Goal: Find specific page/section: Find specific page/section

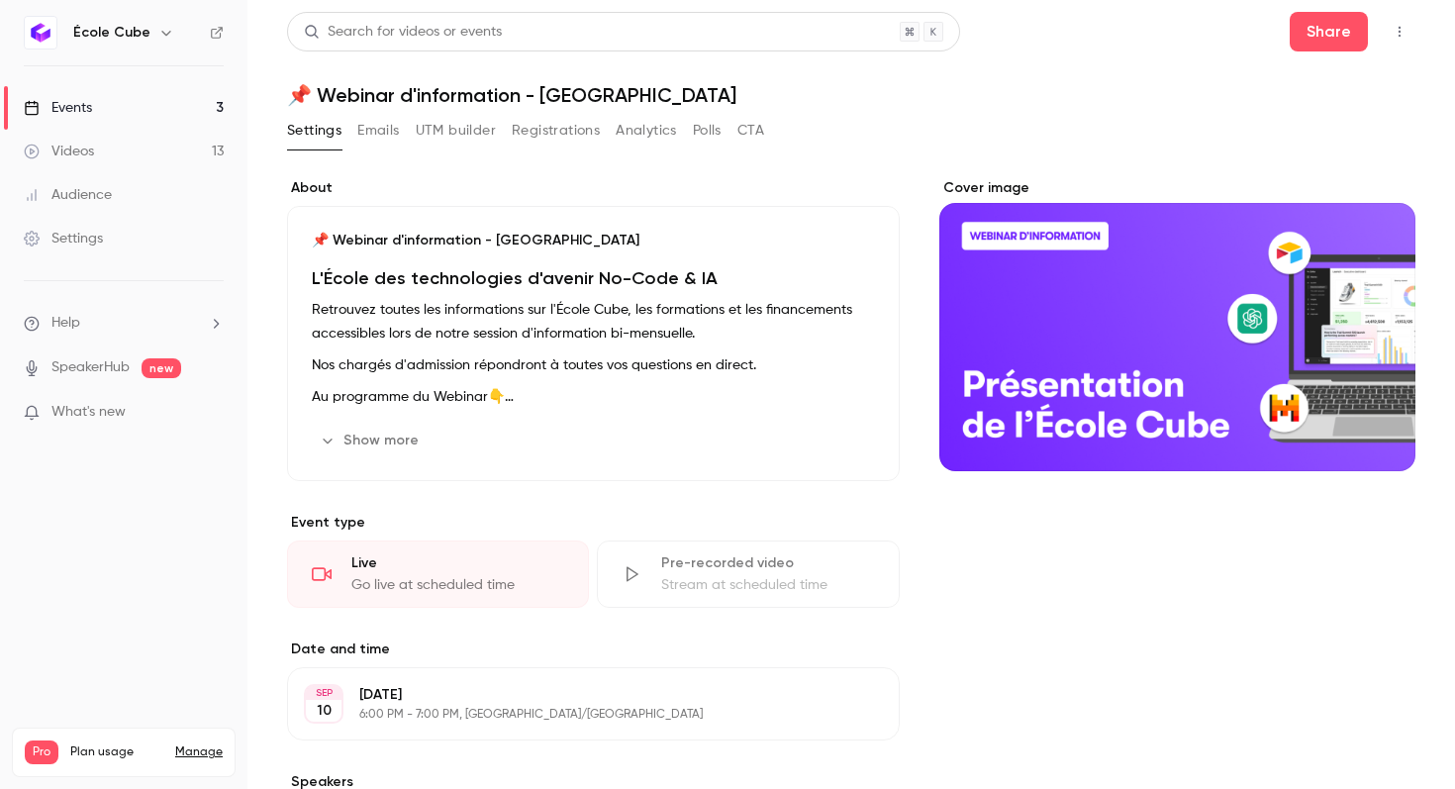
click at [127, 116] on link "Events 3" at bounding box center [123, 108] width 247 height 44
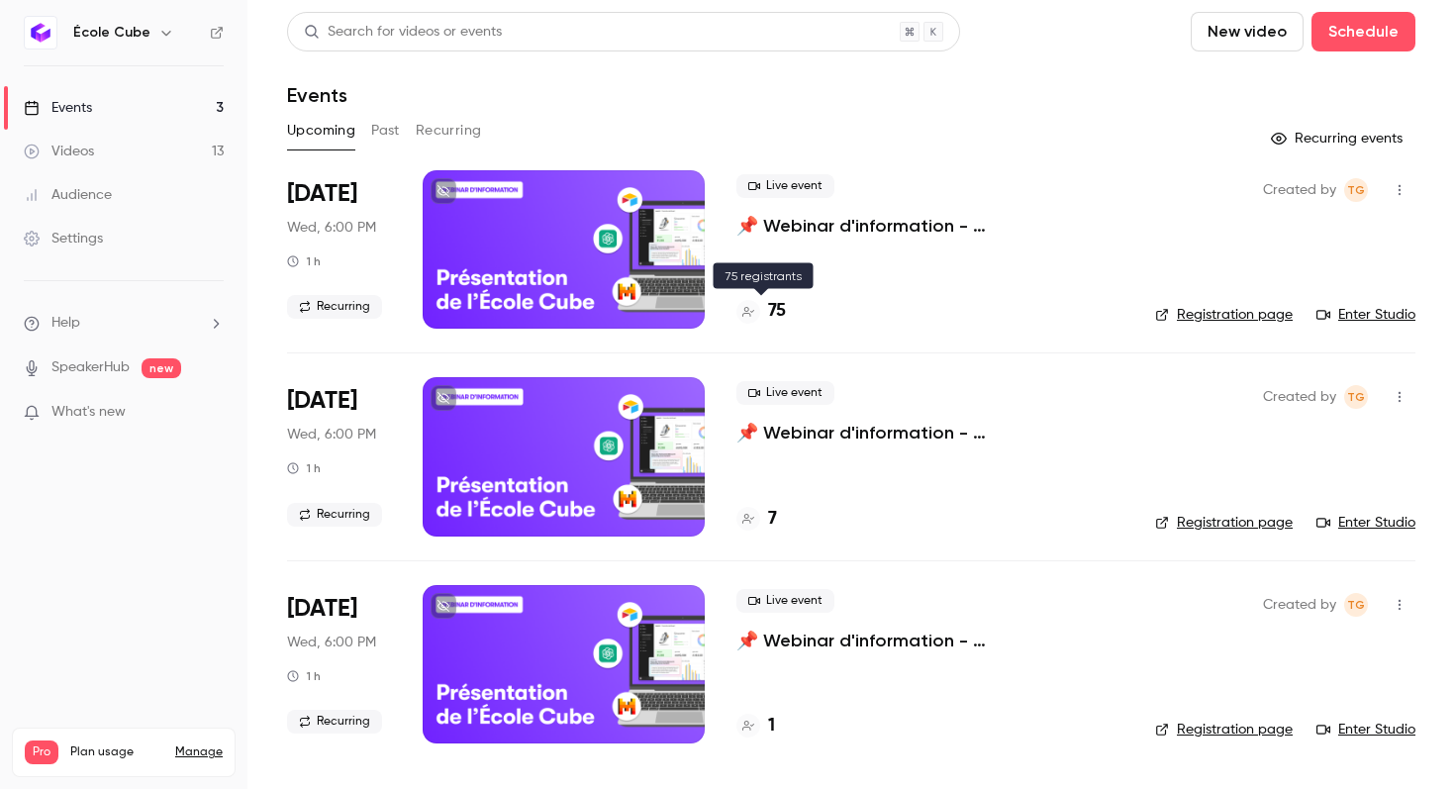
click at [786, 315] on div "75" at bounding box center [929, 311] width 387 height 27
click at [773, 313] on h4 "75" at bounding box center [777, 311] width 18 height 27
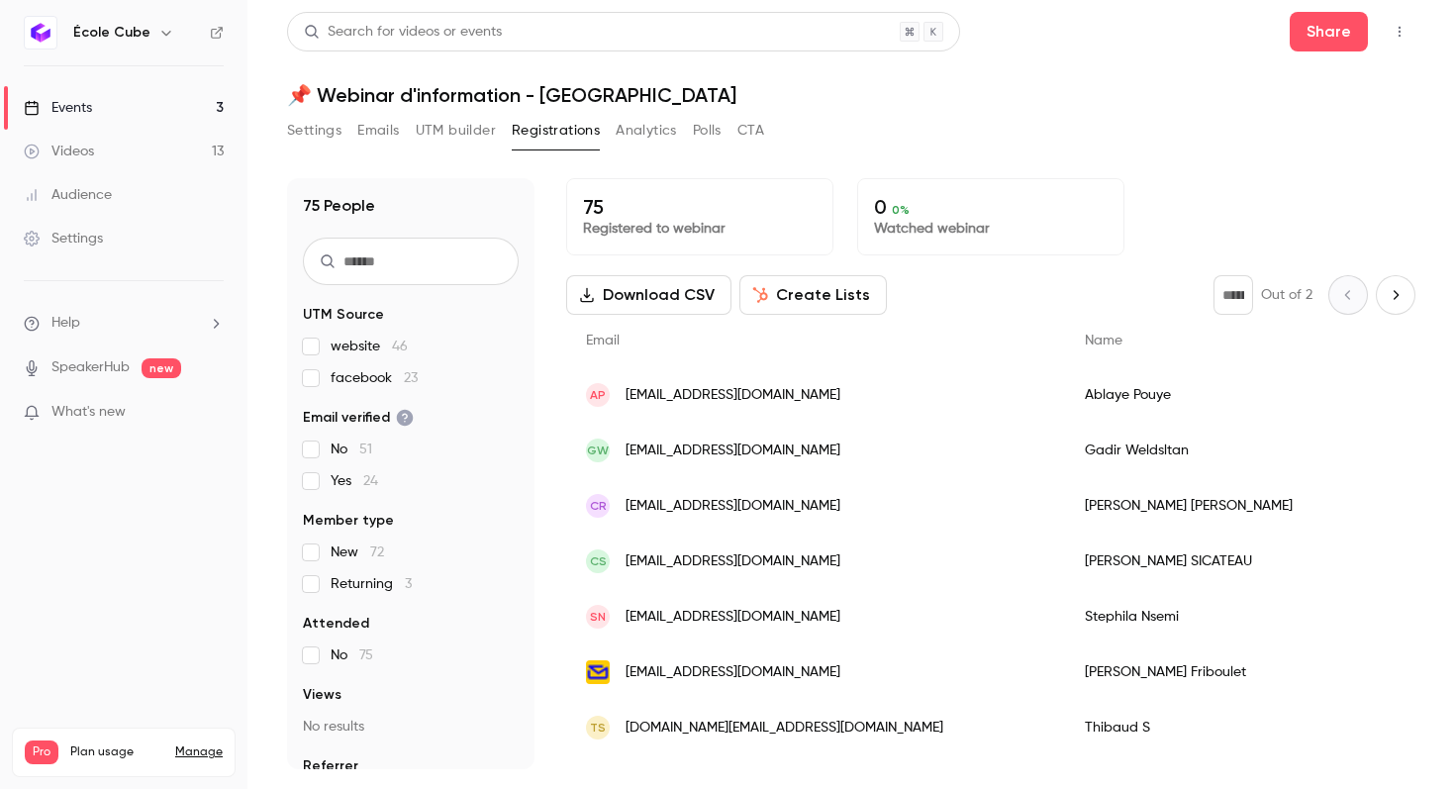
click at [158, 108] on link "Events 3" at bounding box center [123, 108] width 247 height 44
